Goal: Task Accomplishment & Management: Use online tool/utility

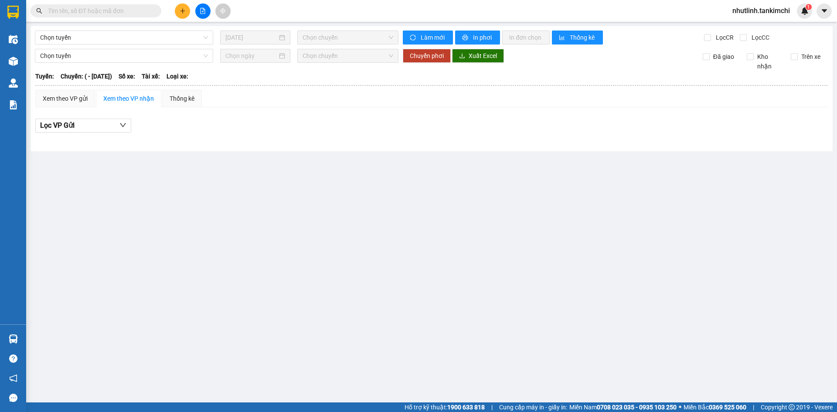
type input "11/09/2025"
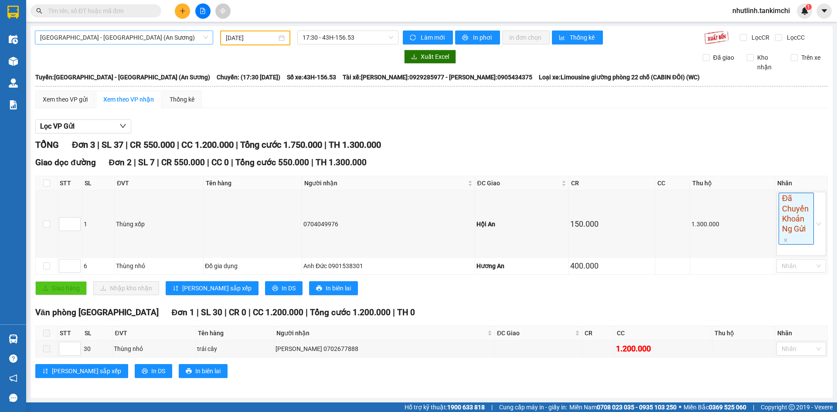
click at [187, 37] on span "Sài Gòn - Đà Nẵng (An Sương)" at bounding box center [124, 37] width 168 height 13
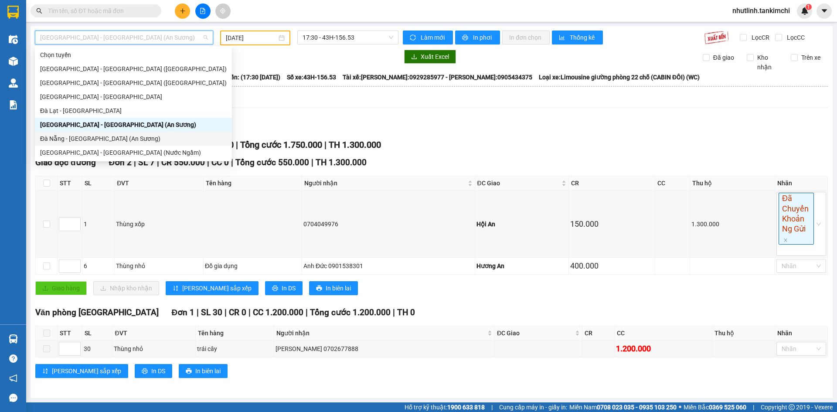
click at [90, 136] on div "Đà Nẵng - Sài Gòn (An Sương)" at bounding box center [133, 139] width 187 height 10
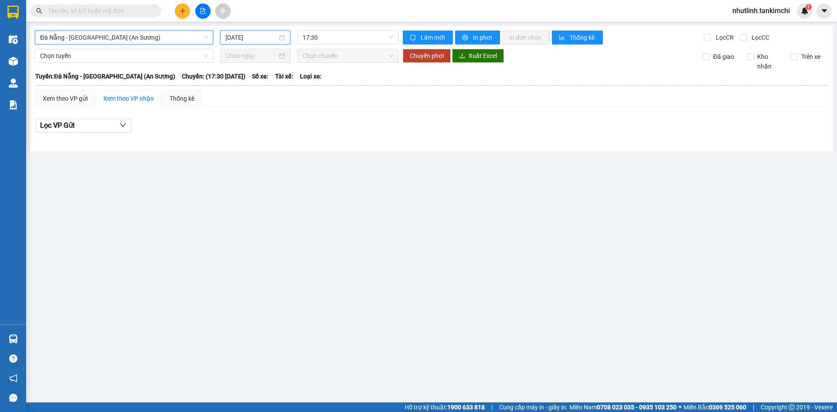
click at [250, 42] on input "12/10/2025" at bounding box center [251, 38] width 52 height 10
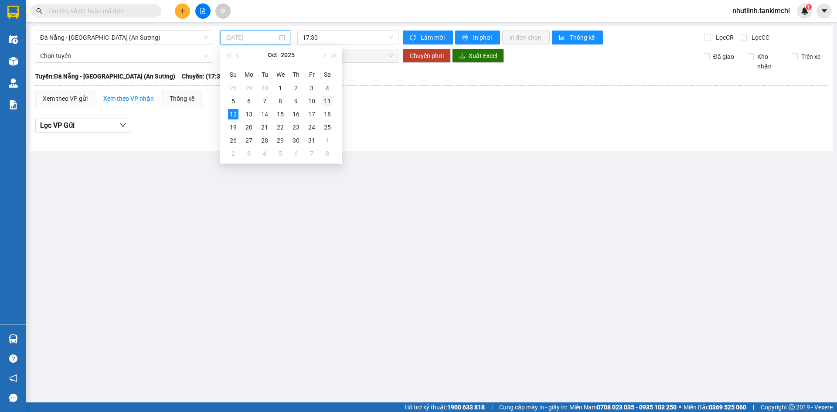
click at [325, 98] on div "11" at bounding box center [327, 101] width 10 height 10
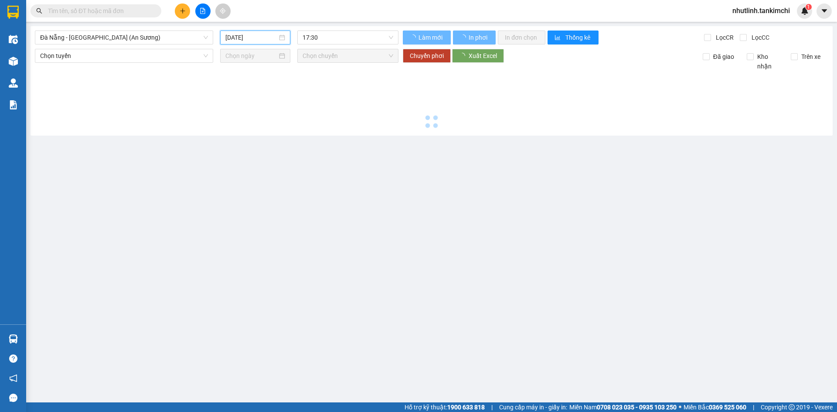
type input "11/10/2025"
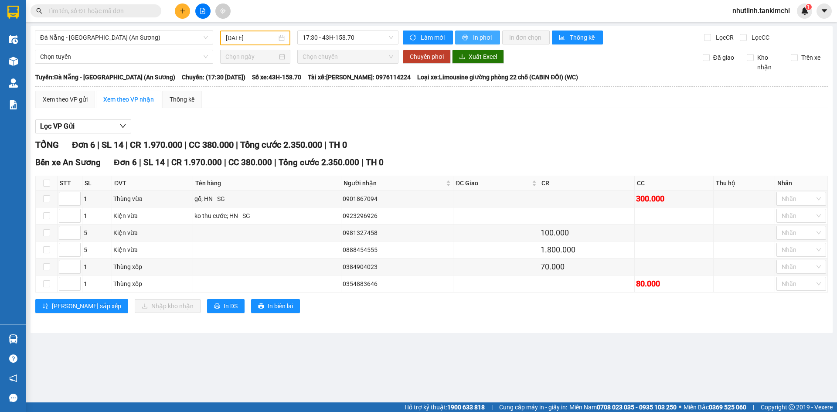
click at [480, 34] on span "In phơi" at bounding box center [483, 38] width 20 height 10
